Goal: Transaction & Acquisition: Purchase product/service

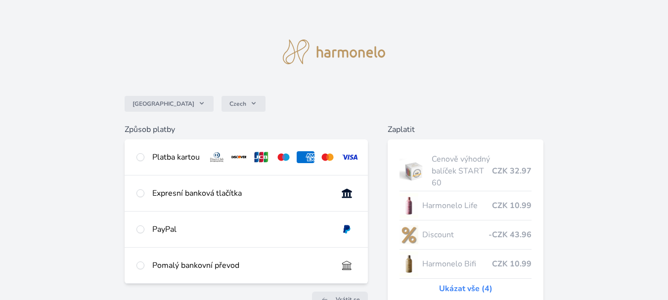
click at [139, 162] on div at bounding box center [140, 157] width 8 height 12
radio input "true"
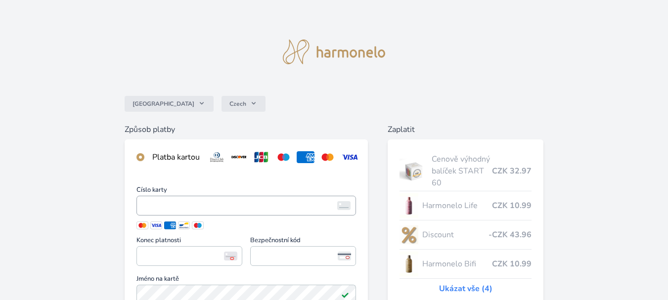
drag, startPoint x: 457, startPoint y: 117, endPoint x: 232, endPoint y: 205, distance: 241.0
click at [371, 163] on div "Česko Czech Způsob platby Platba kartou Číslo karty <p>Your browser does not su…" at bounding box center [334, 263] width 668 height 526
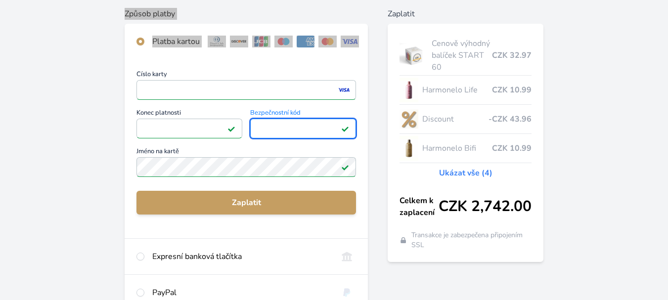
scroll to position [122, 0]
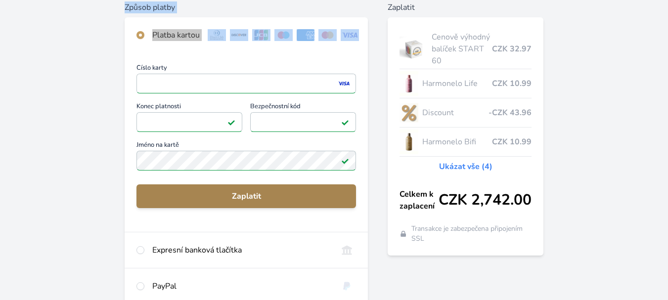
click at [269, 202] on span "Zaplatit" at bounding box center [246, 196] width 204 height 12
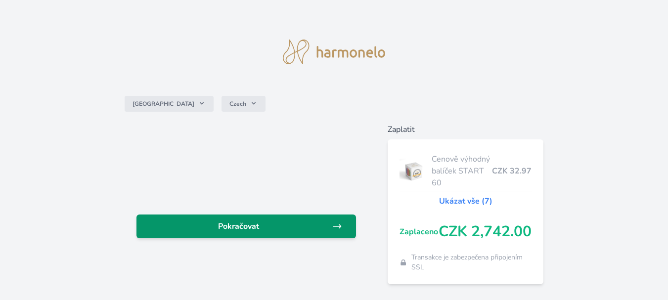
click at [247, 222] on span "Pokračovat" at bounding box center [238, 226] width 188 height 12
